Goal: Information Seeking & Learning: Learn about a topic

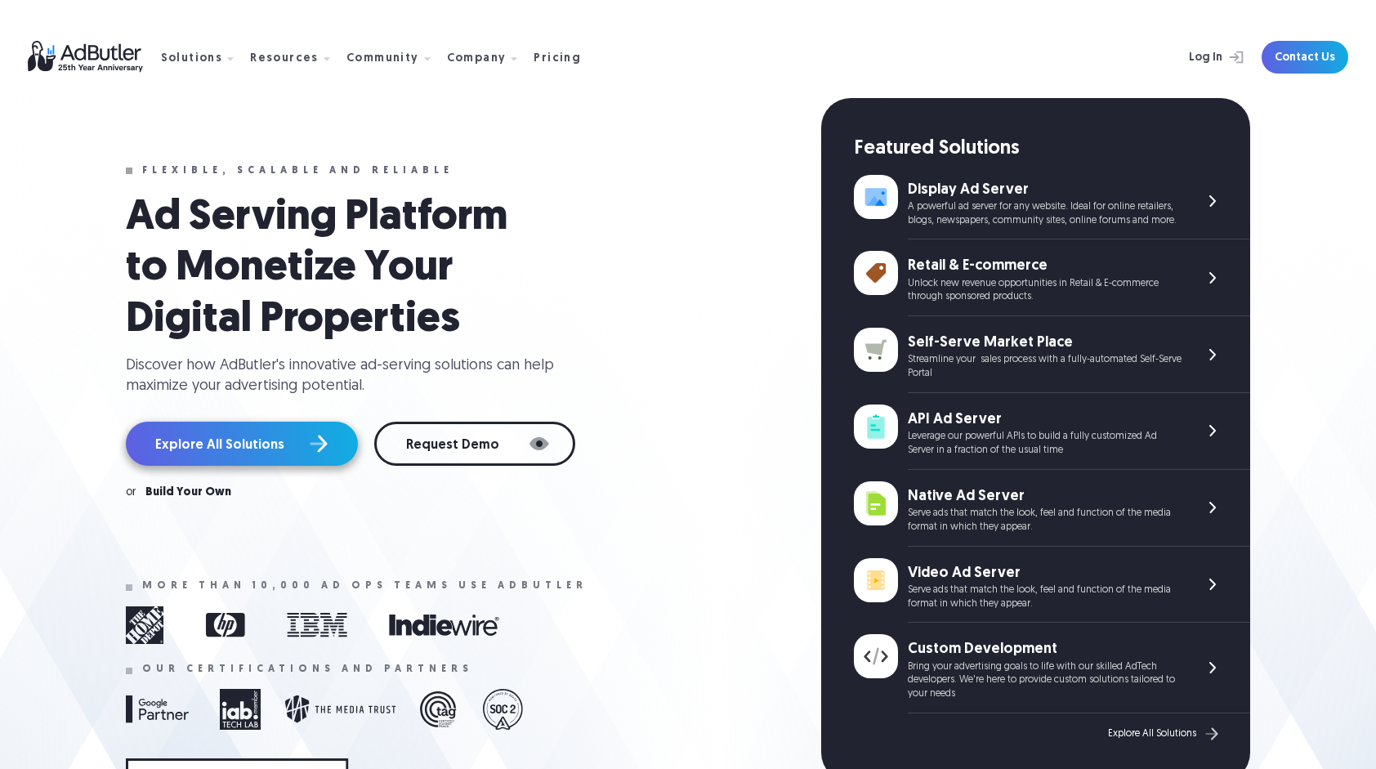
click at [265, 443] on link "Explore All Solutions" at bounding box center [242, 444] width 232 height 44
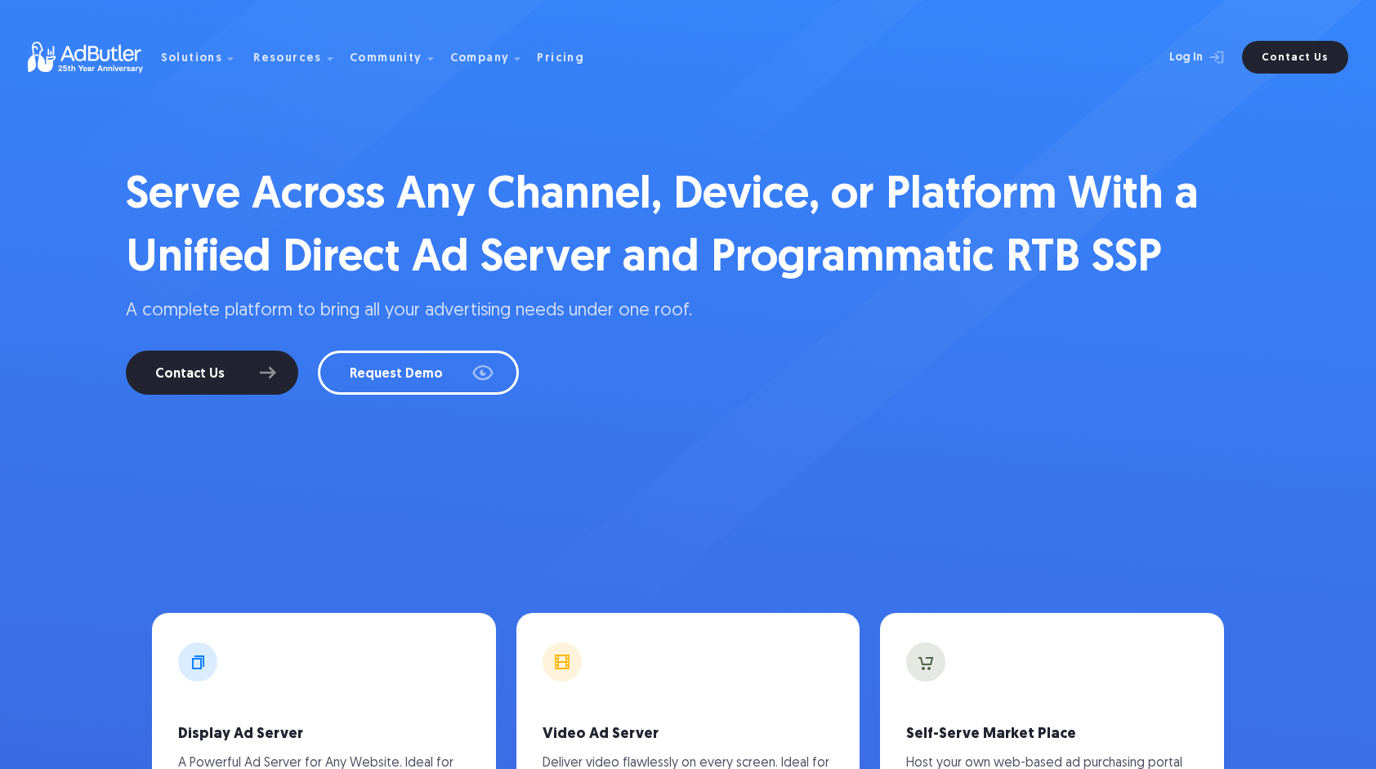
click at [92, 54] on img at bounding box center [94, 58] width 133 height 32
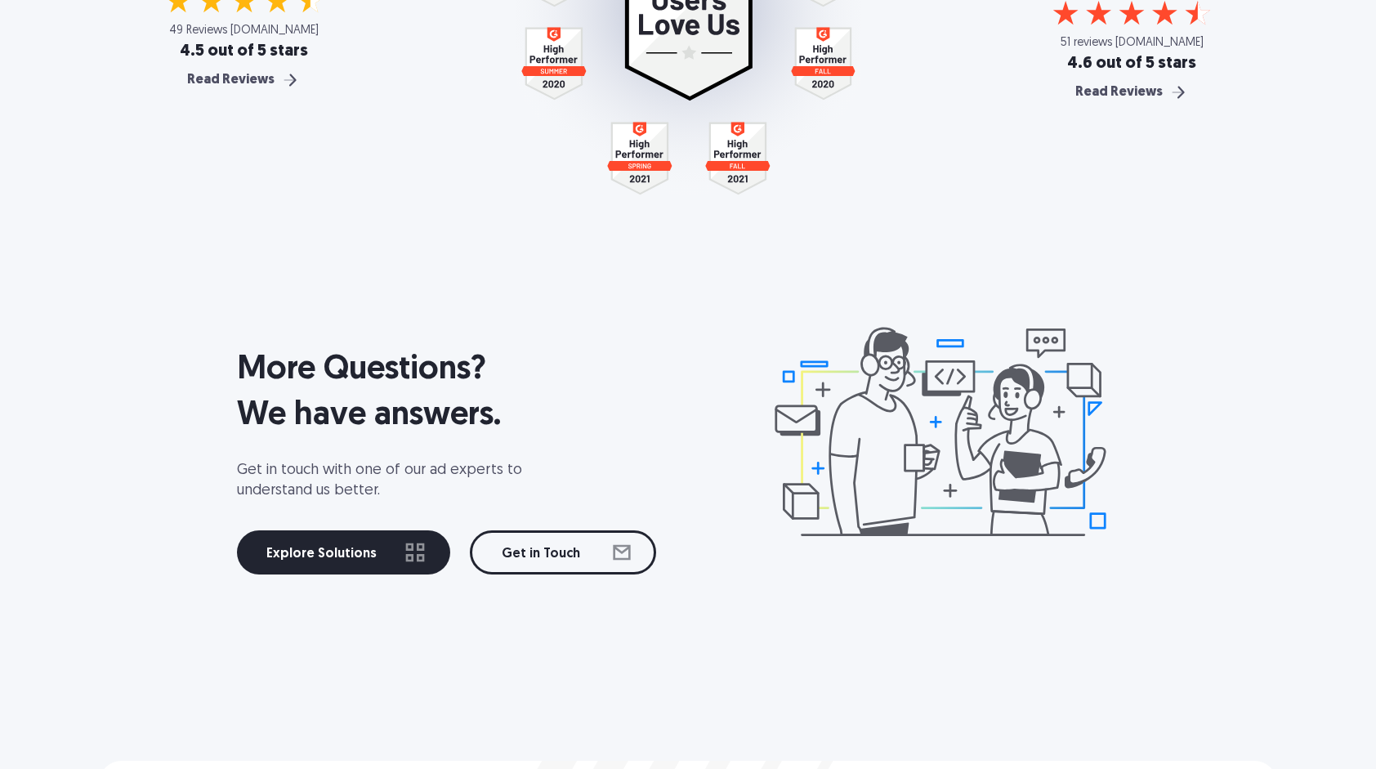
scroll to position [2124, 0]
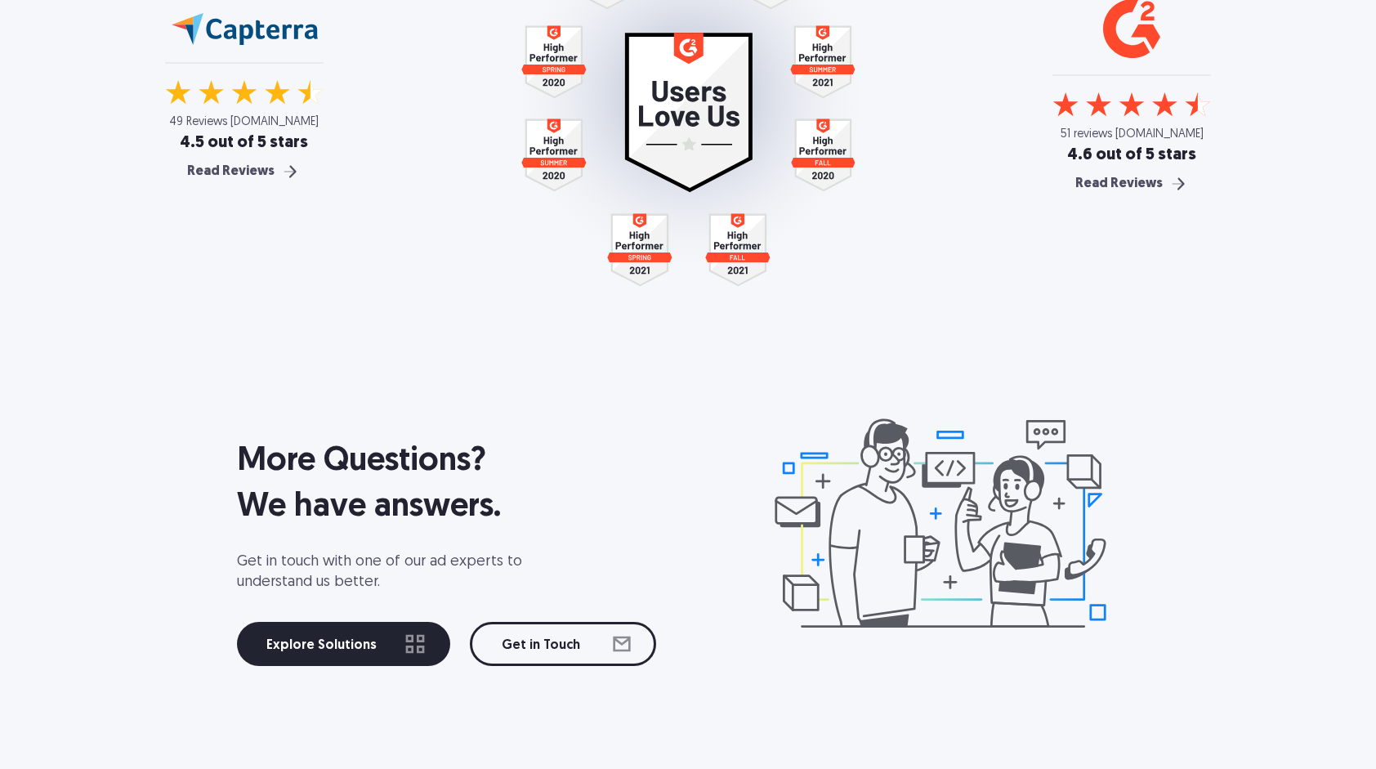
click at [247, 38] on img at bounding box center [244, 28] width 149 height 33
click at [252, 168] on div "Read Reviews" at bounding box center [230, 171] width 87 height 13
